Goal: Information Seeking & Learning: Learn about a topic

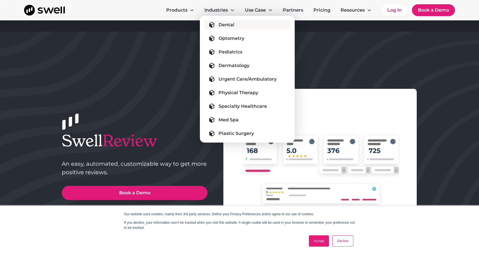
click at [224, 25] on div "Dental" at bounding box center [227, 25] width 16 height 7
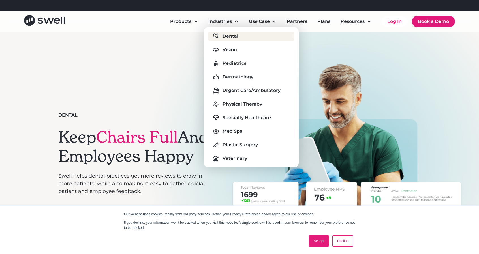
click at [229, 38] on div "Dental" at bounding box center [231, 36] width 16 height 7
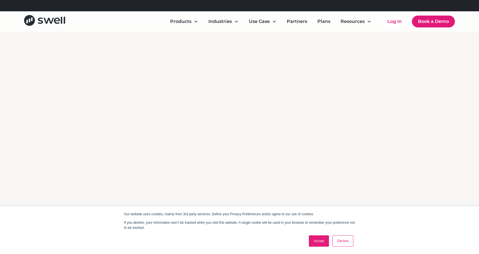
scroll to position [1177, 0]
click at [343, 242] on link "Decline" at bounding box center [342, 241] width 21 height 11
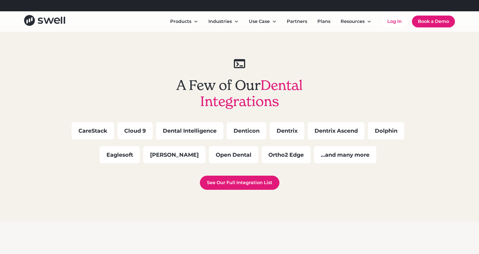
scroll to position [1576, 0]
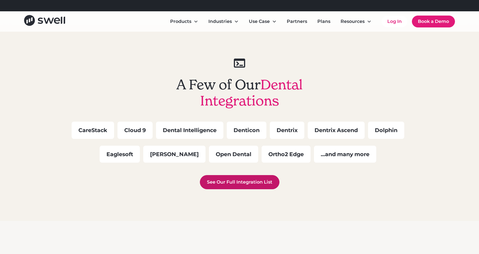
click at [243, 183] on link "See Our Full Integration List" at bounding box center [240, 182] width 80 height 14
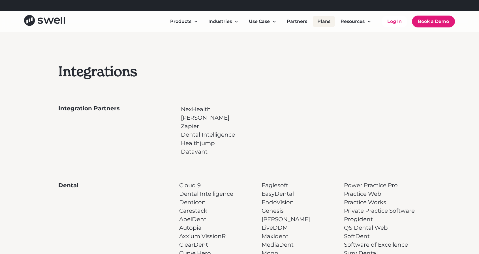
click at [328, 21] on link "Plans" at bounding box center [324, 21] width 22 height 11
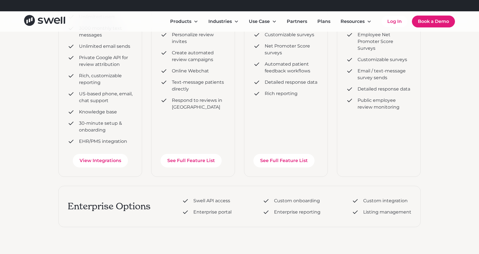
scroll to position [187, 0]
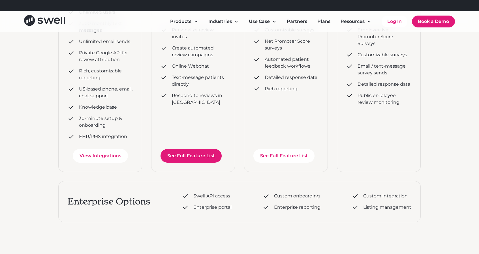
click at [196, 155] on link "See Full Feature List" at bounding box center [191, 156] width 61 height 14
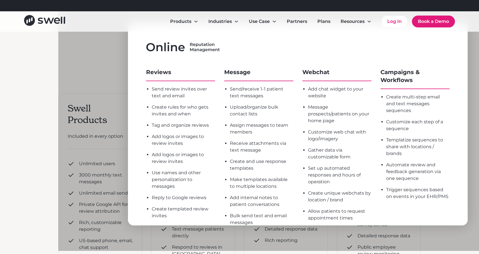
scroll to position [0, 0]
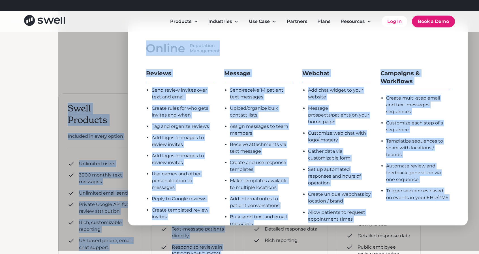
drag, startPoint x: 94, startPoint y: 65, endPoint x: 37, endPoint y: 80, distance: 59.1
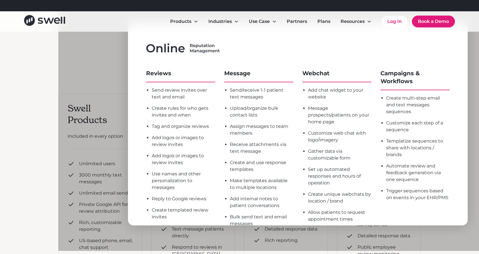
click at [121, 78] on div at bounding box center [297, 124] width 479 height 254
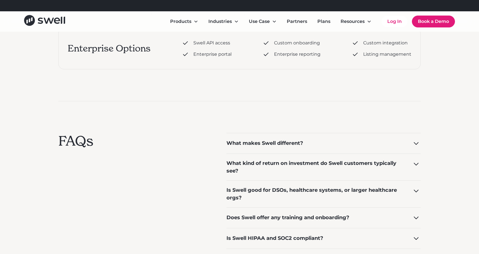
scroll to position [340, 0]
click at [299, 144] on div "What makes Swell different?" at bounding box center [265, 143] width 77 height 8
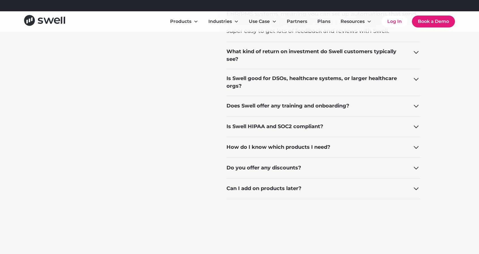
scroll to position [527, 0]
click at [413, 165] on icon at bounding box center [416, 167] width 9 height 9
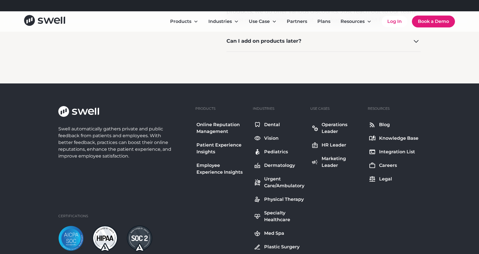
scroll to position [707, 0]
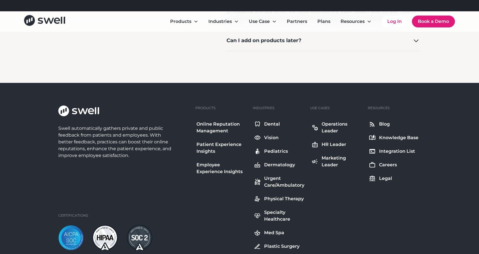
click at [269, 123] on div "Dental" at bounding box center [272, 124] width 16 height 7
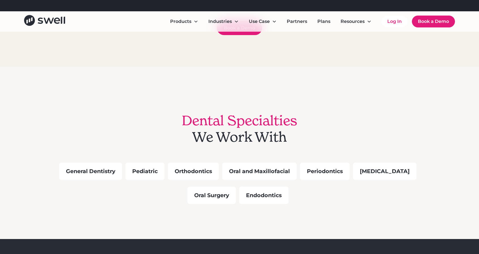
scroll to position [444, 0]
